Goal: Information Seeking & Learning: Learn about a topic

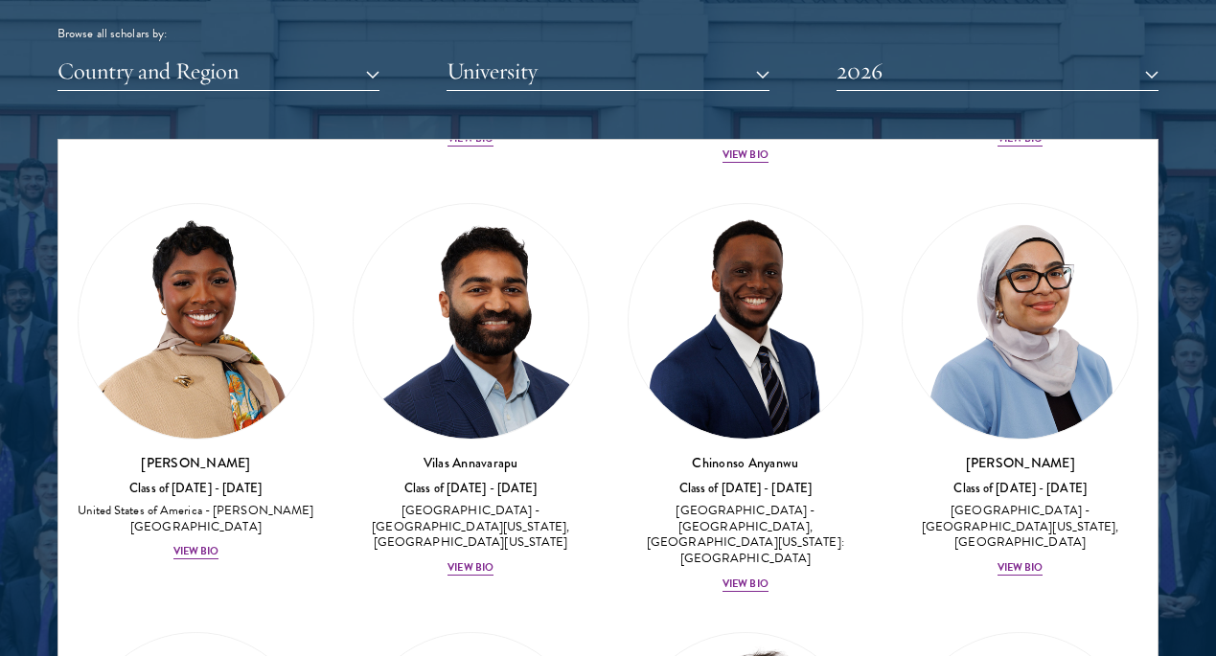
scroll to position [1243, 0]
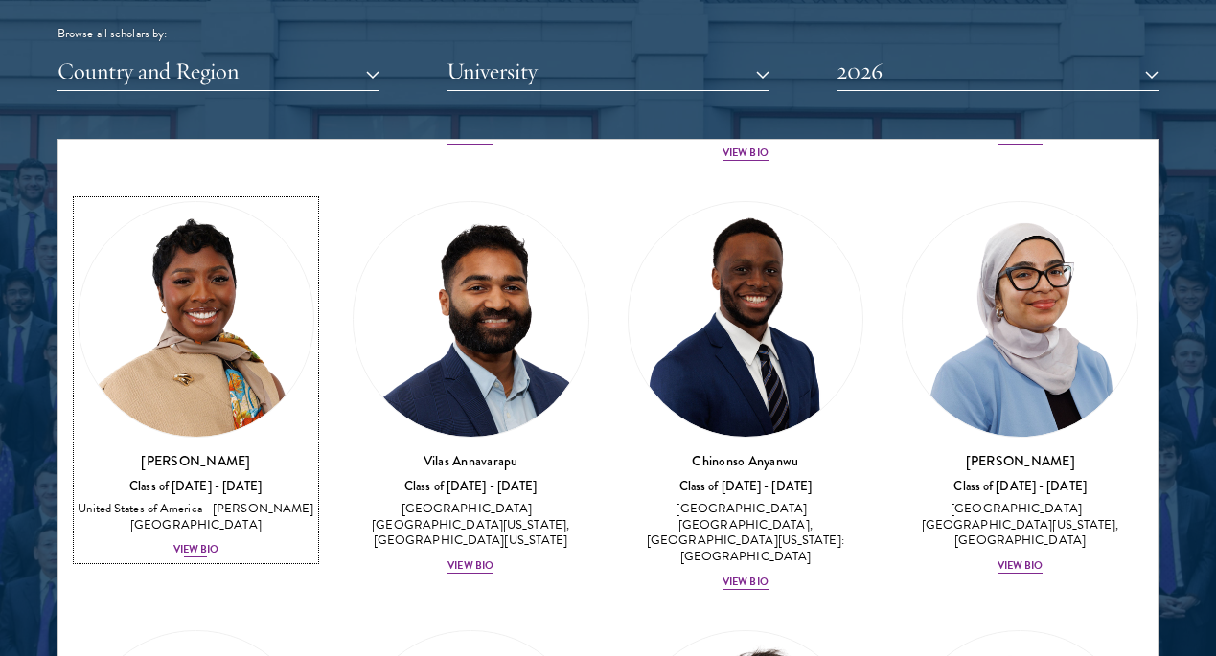
click at [203, 542] on div "View Bio" at bounding box center [196, 549] width 46 height 15
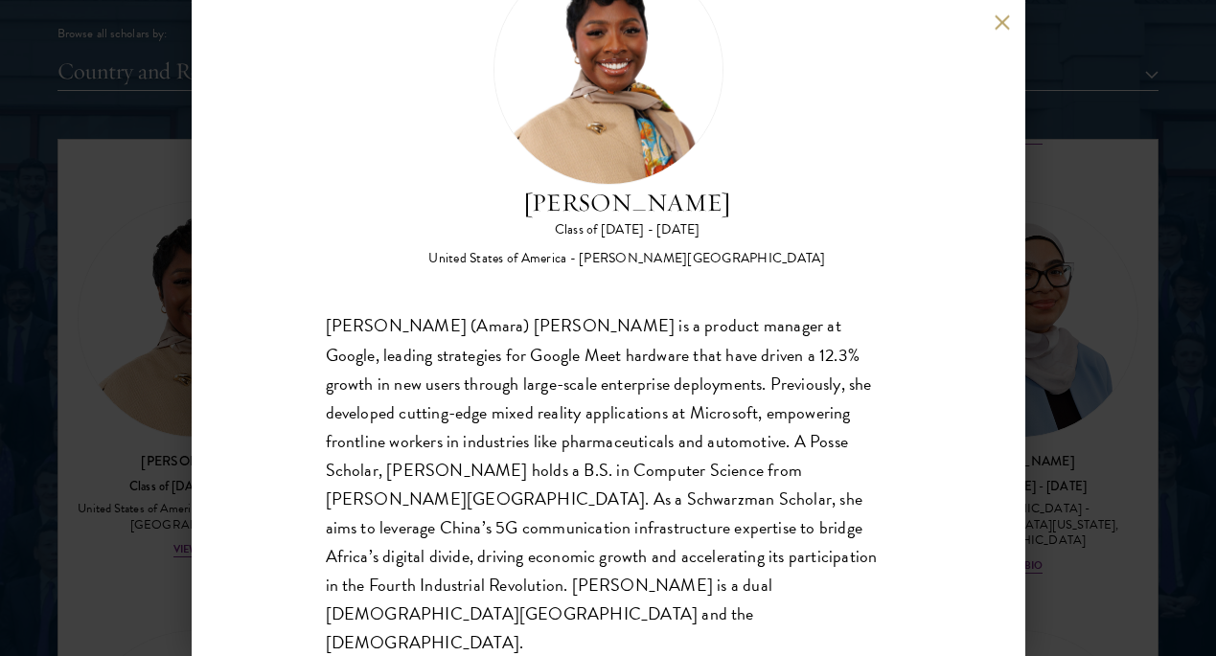
scroll to position [103, 0]
click at [143, 506] on div "[PERSON_NAME] Class of [DATE] - [DATE] [GEOGRAPHIC_DATA] - [PERSON_NAME][GEOGRA…" at bounding box center [608, 328] width 1216 height 656
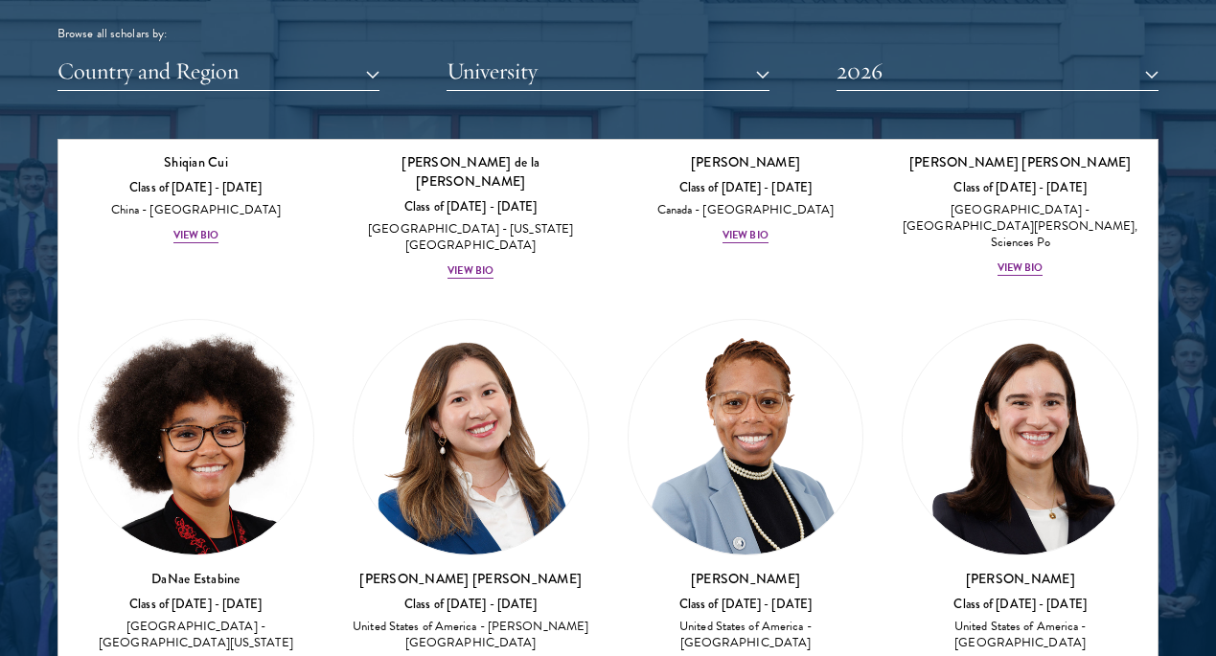
scroll to position [3683, 0]
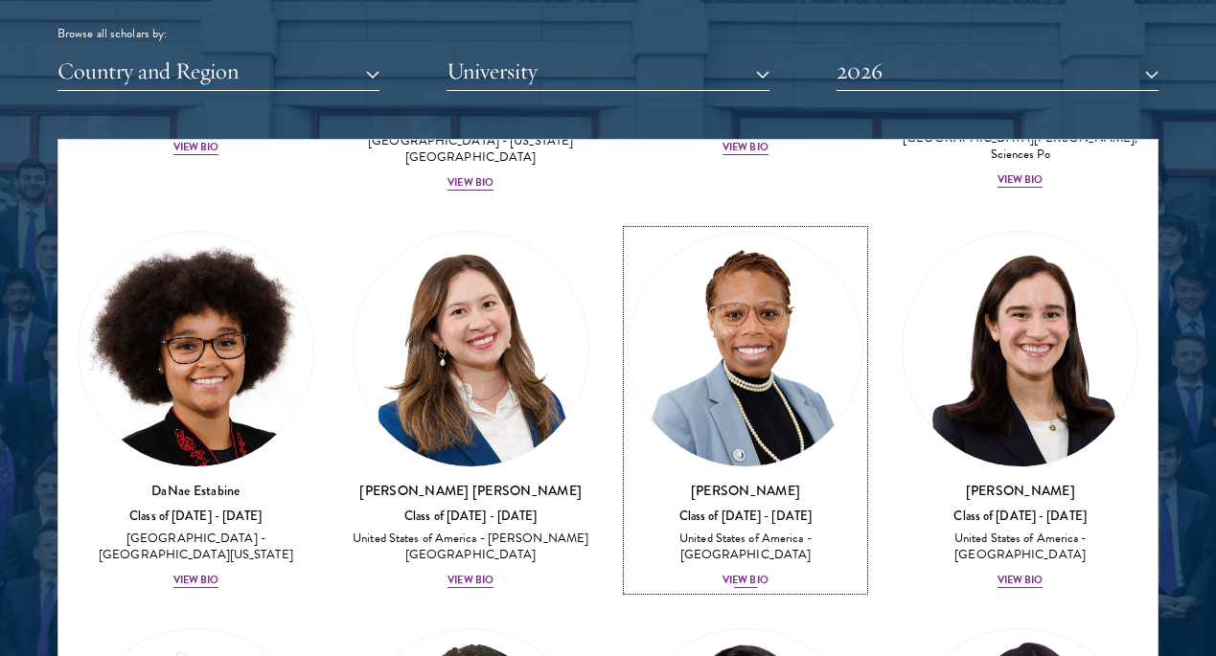
click at [753, 573] on div "View Bio" at bounding box center [745, 580] width 46 height 15
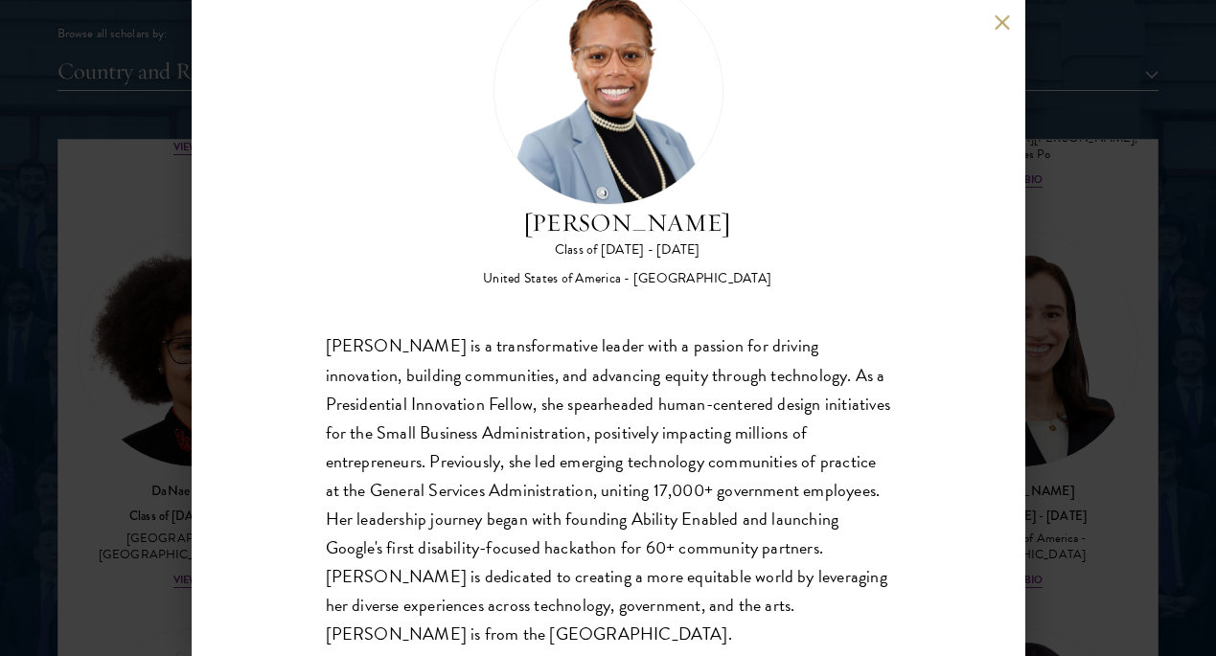
scroll to position [103, 0]
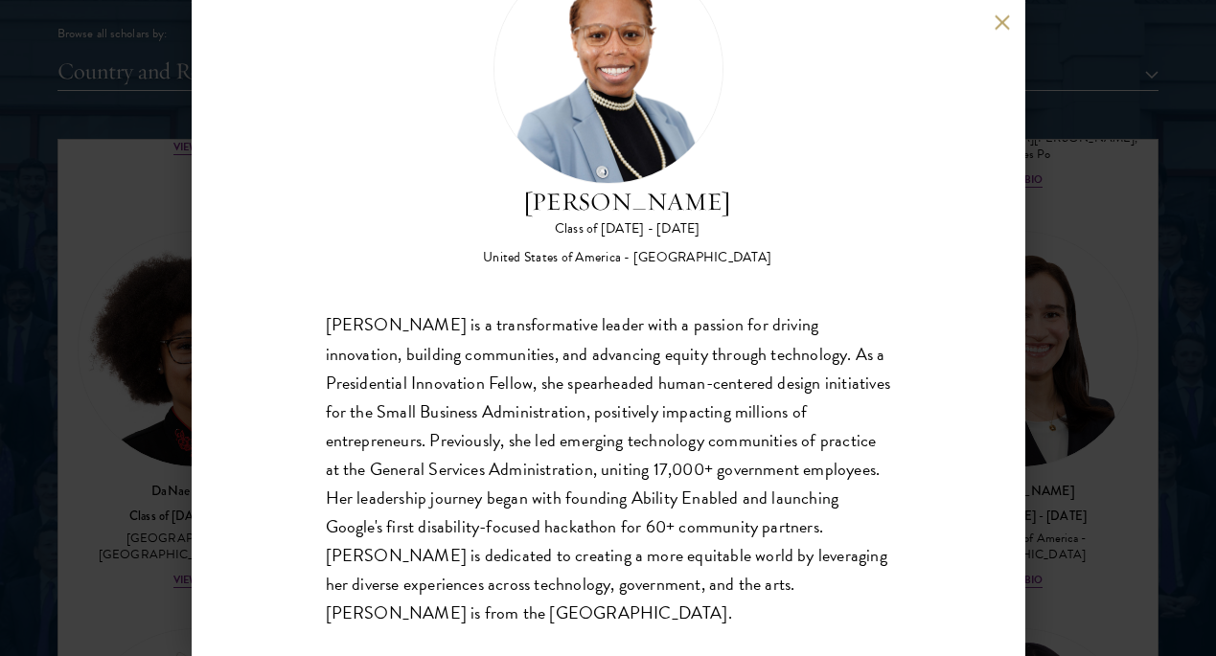
click at [1059, 372] on div "[PERSON_NAME] Class of [DATE] - [DATE] [GEOGRAPHIC_DATA] - [GEOGRAPHIC_DATA] [P…" at bounding box center [608, 328] width 1216 height 656
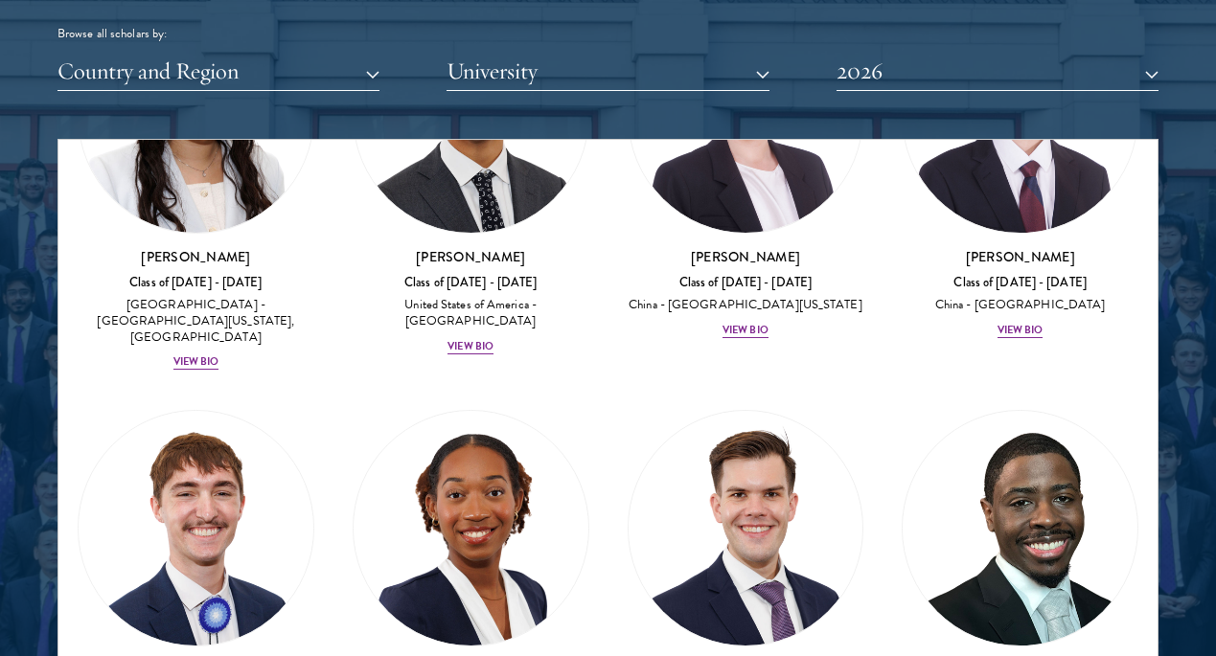
scroll to position [13367, 0]
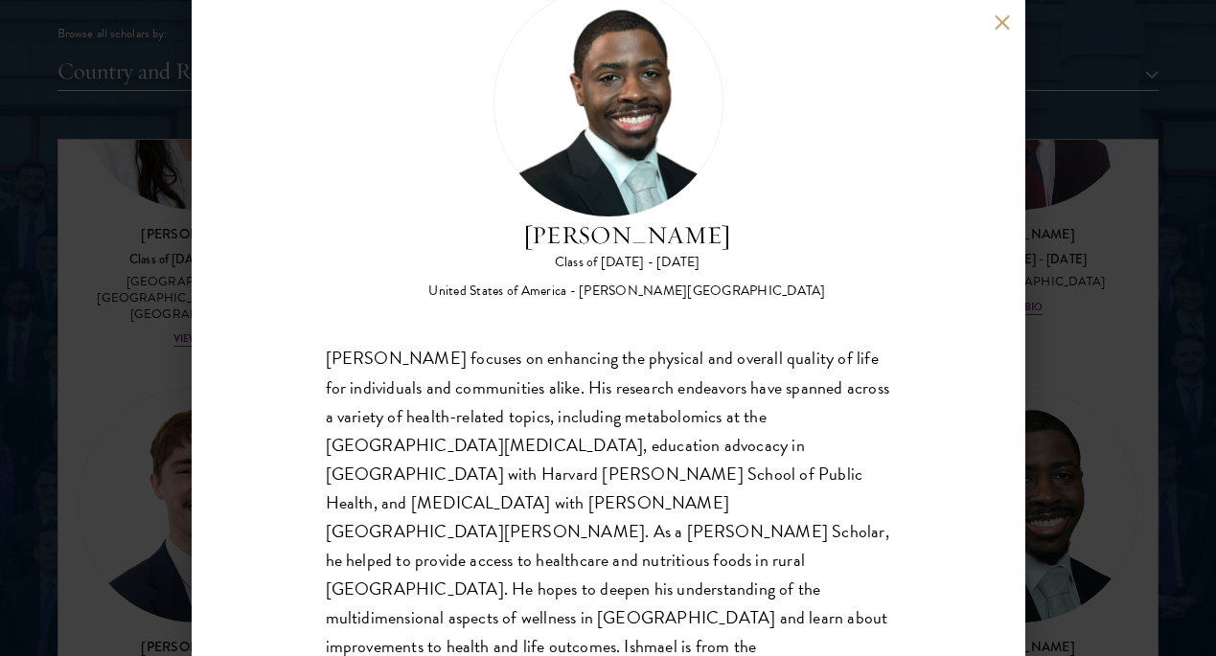
scroll to position [75, 0]
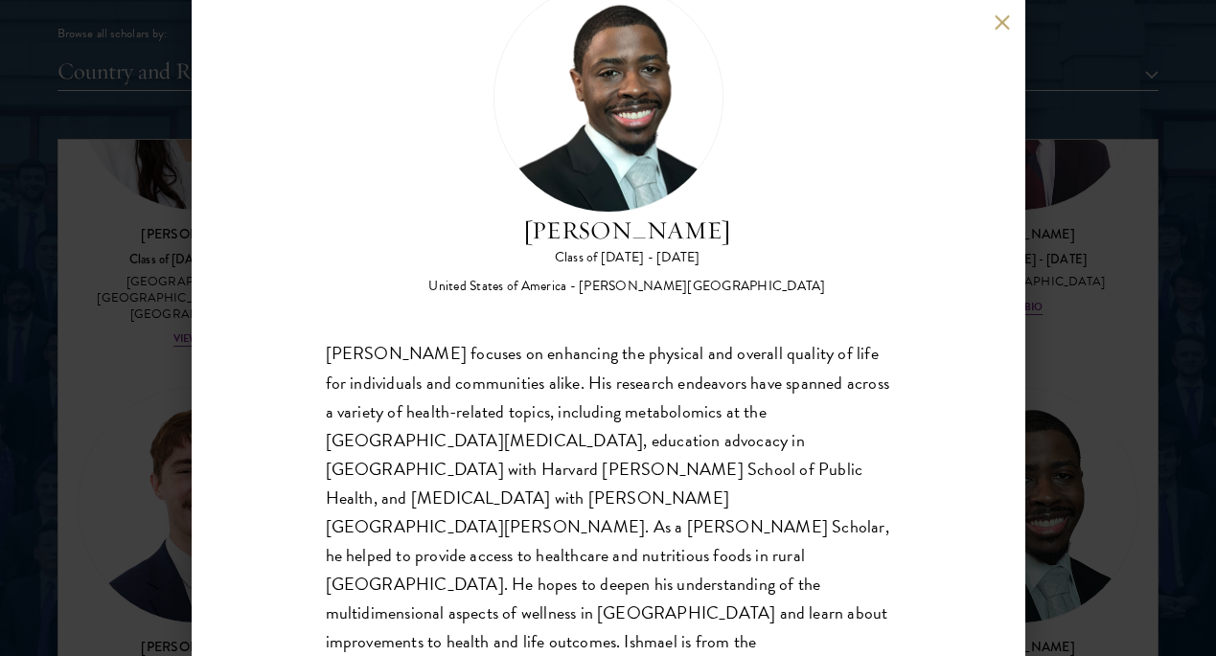
click at [89, 379] on div "[PERSON_NAME] Class of [DATE] - [DATE] [GEOGRAPHIC_DATA] - [PERSON_NAME][GEOGRA…" at bounding box center [608, 328] width 1216 height 656
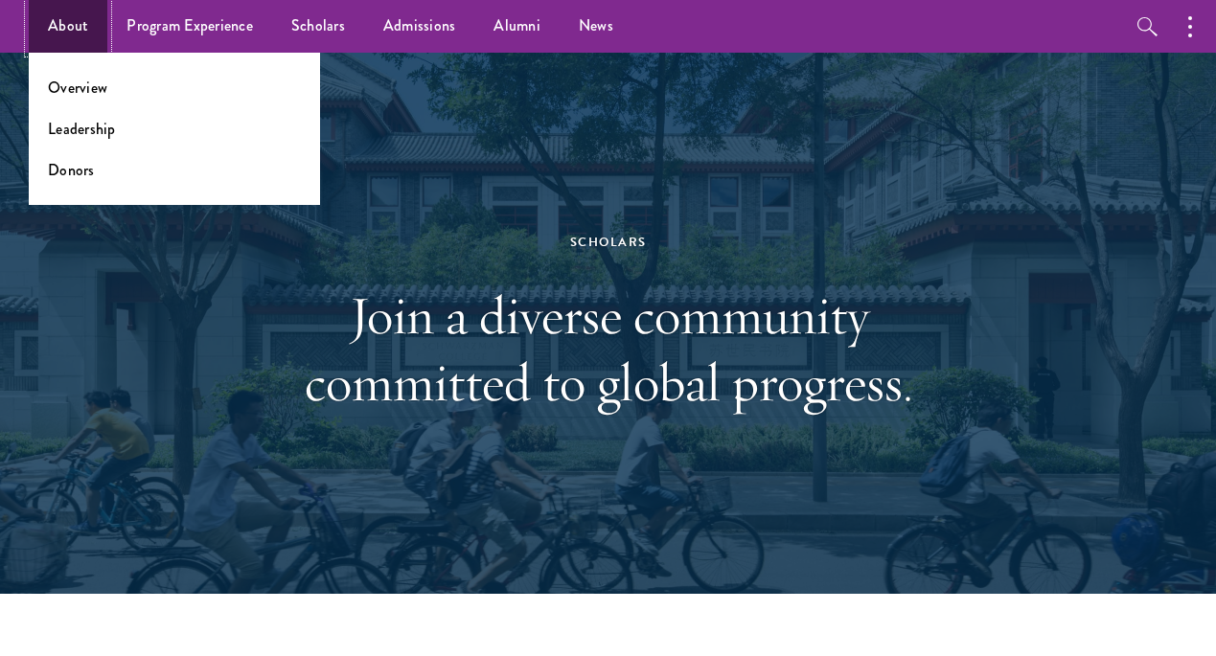
click at [90, 24] on link "About" at bounding box center [68, 26] width 79 height 53
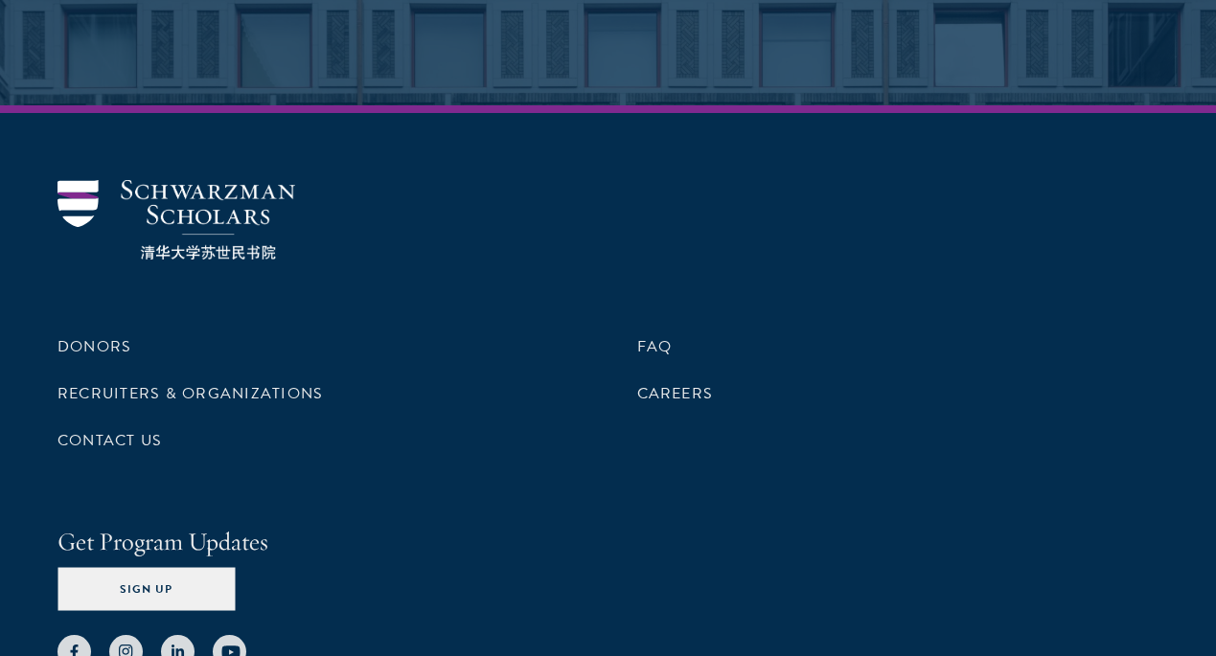
scroll to position [7957, 0]
